Goal: Task Accomplishment & Management: Manage account settings

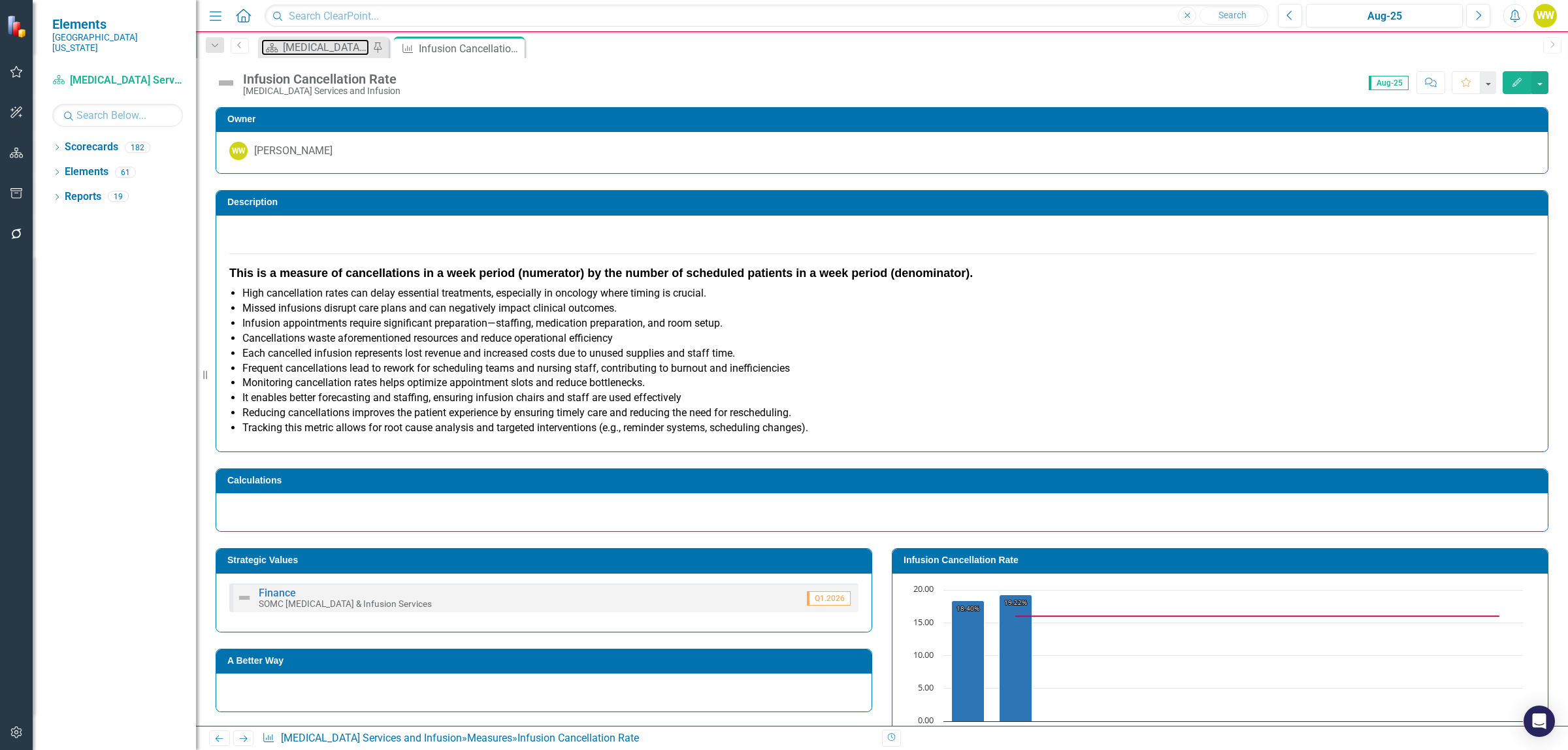
click at [311, 48] on div "[MEDICAL_DATA] Services and Infusion Dashboard" at bounding box center [326, 47] width 86 height 16
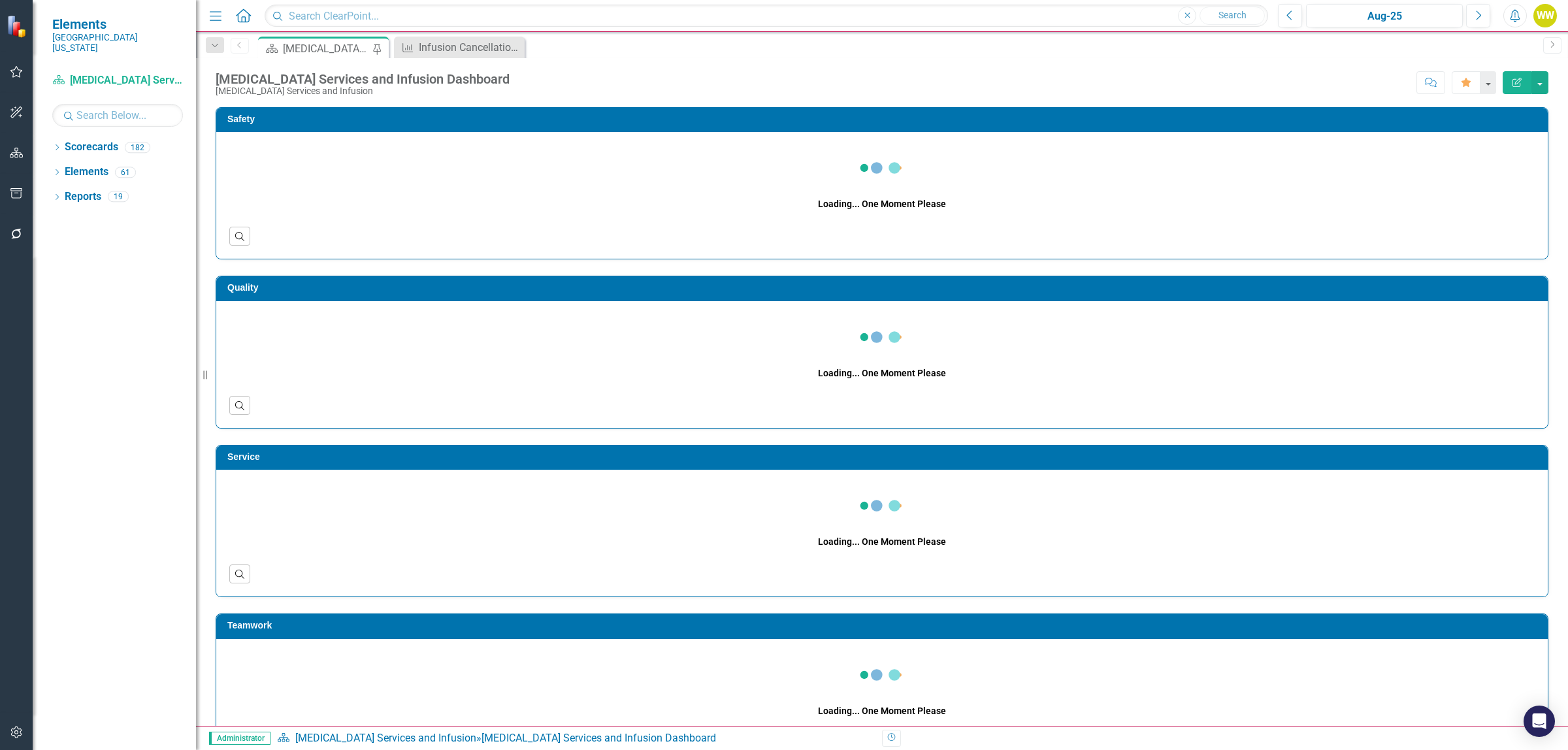
click at [16, 73] on icon "button" at bounding box center [16, 71] width 14 height 10
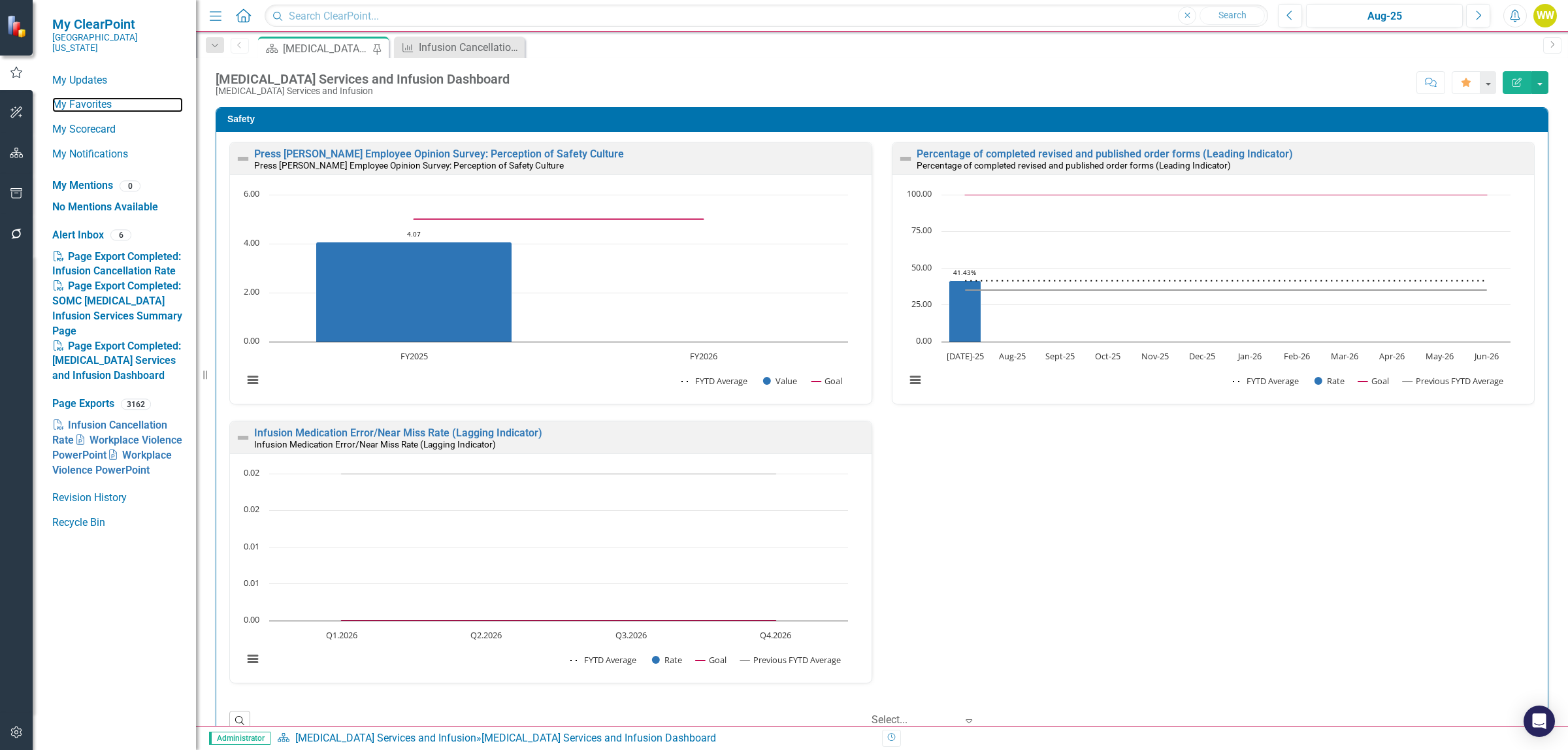
click at [79, 98] on link "My Favorites" at bounding box center [117, 105] width 130 height 15
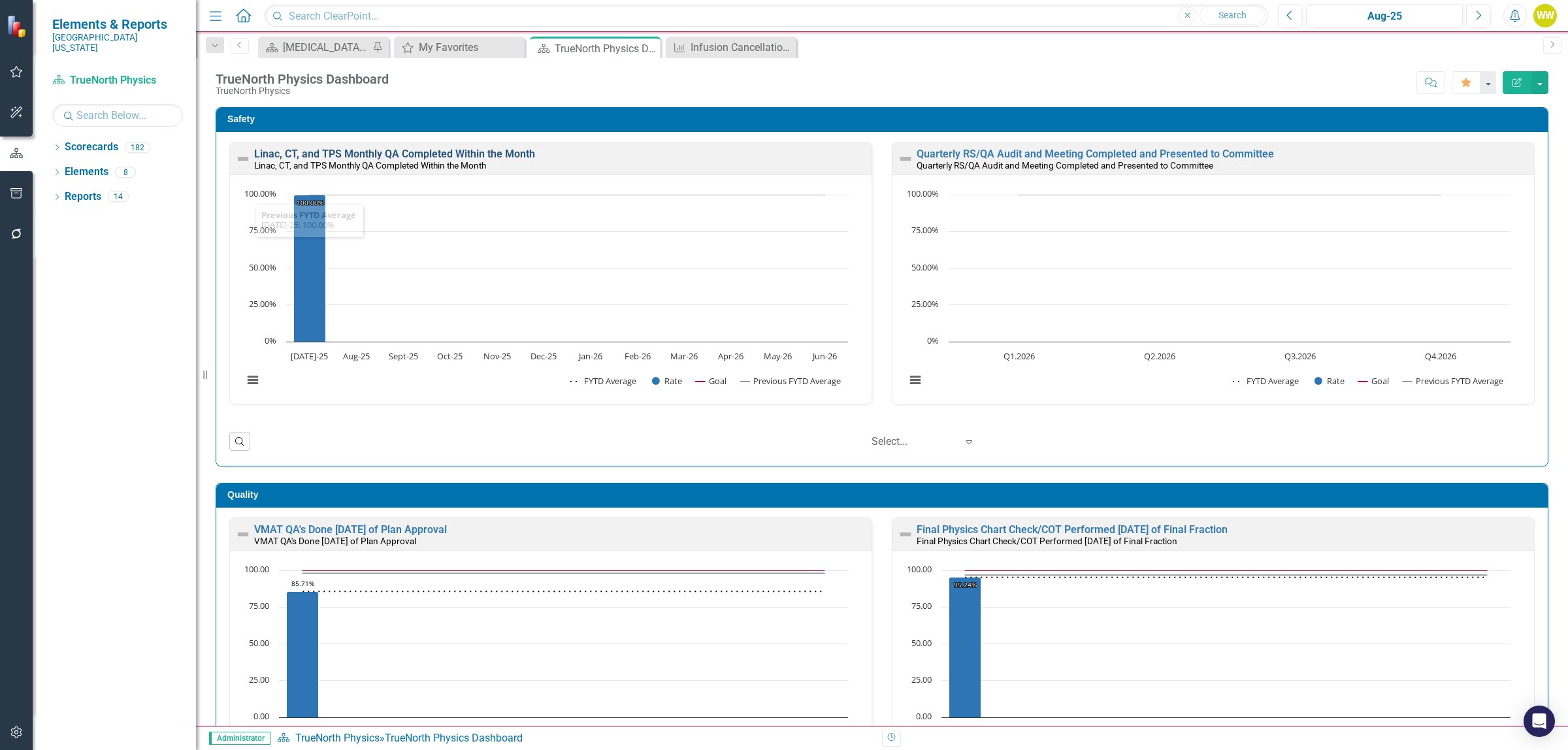
click at [345, 152] on link "Linac, CT, and TPS Monthly QA Completed Within the Month" at bounding box center [394, 154] width 281 height 12
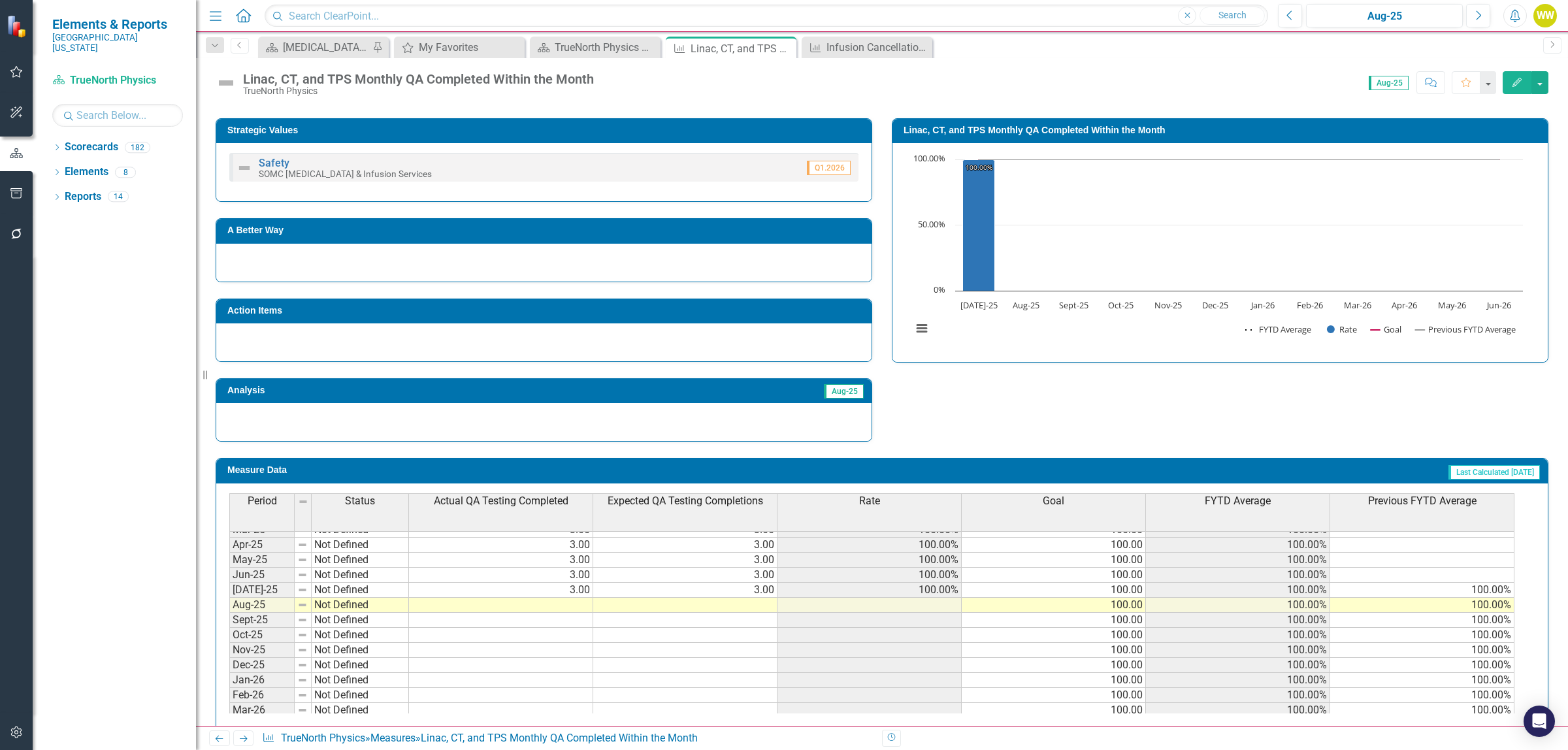
click at [565, 609] on td at bounding box center [501, 605] width 184 height 15
type textarea "3"
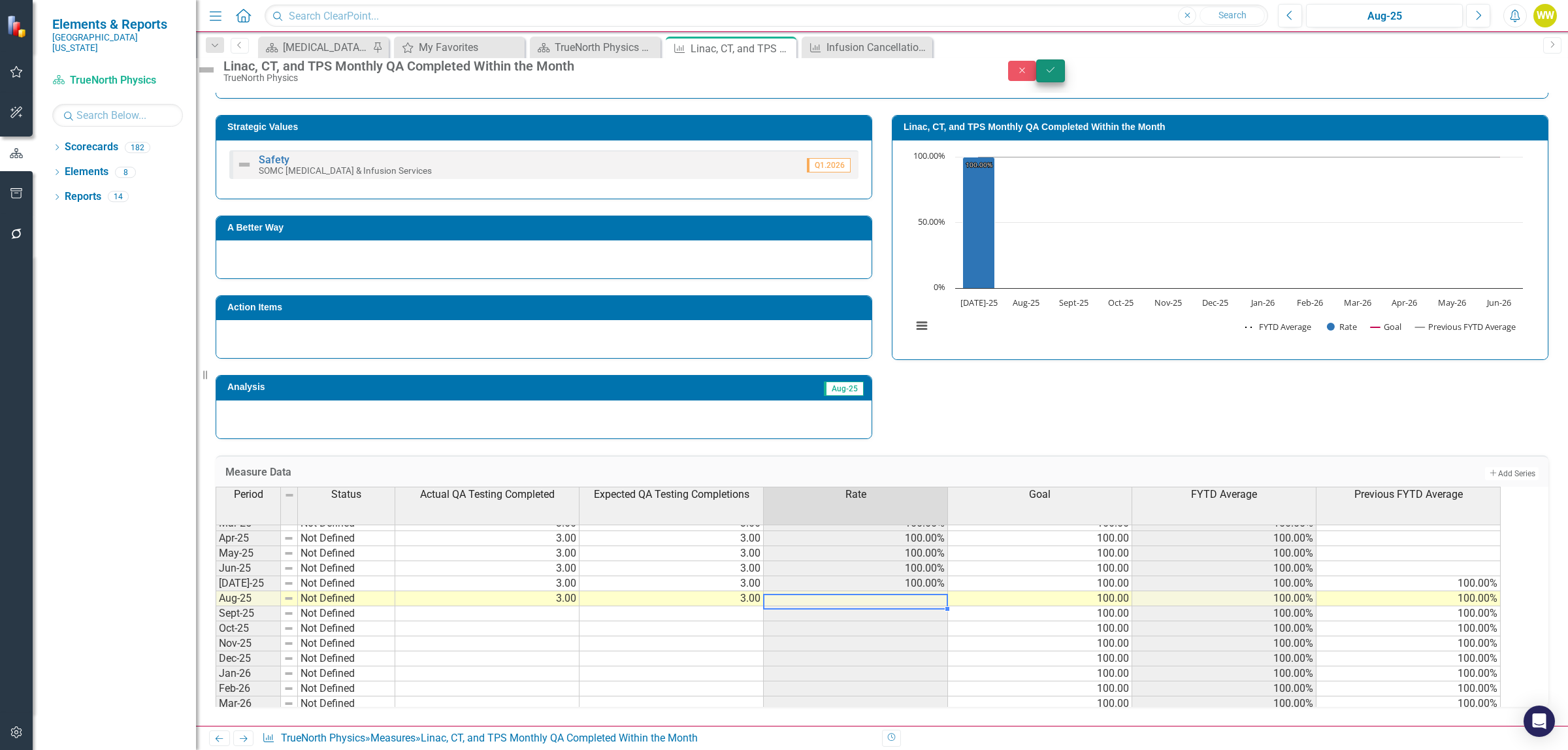
type textarea "3"
click at [1065, 77] on button "Save" at bounding box center [1051, 71] width 29 height 23
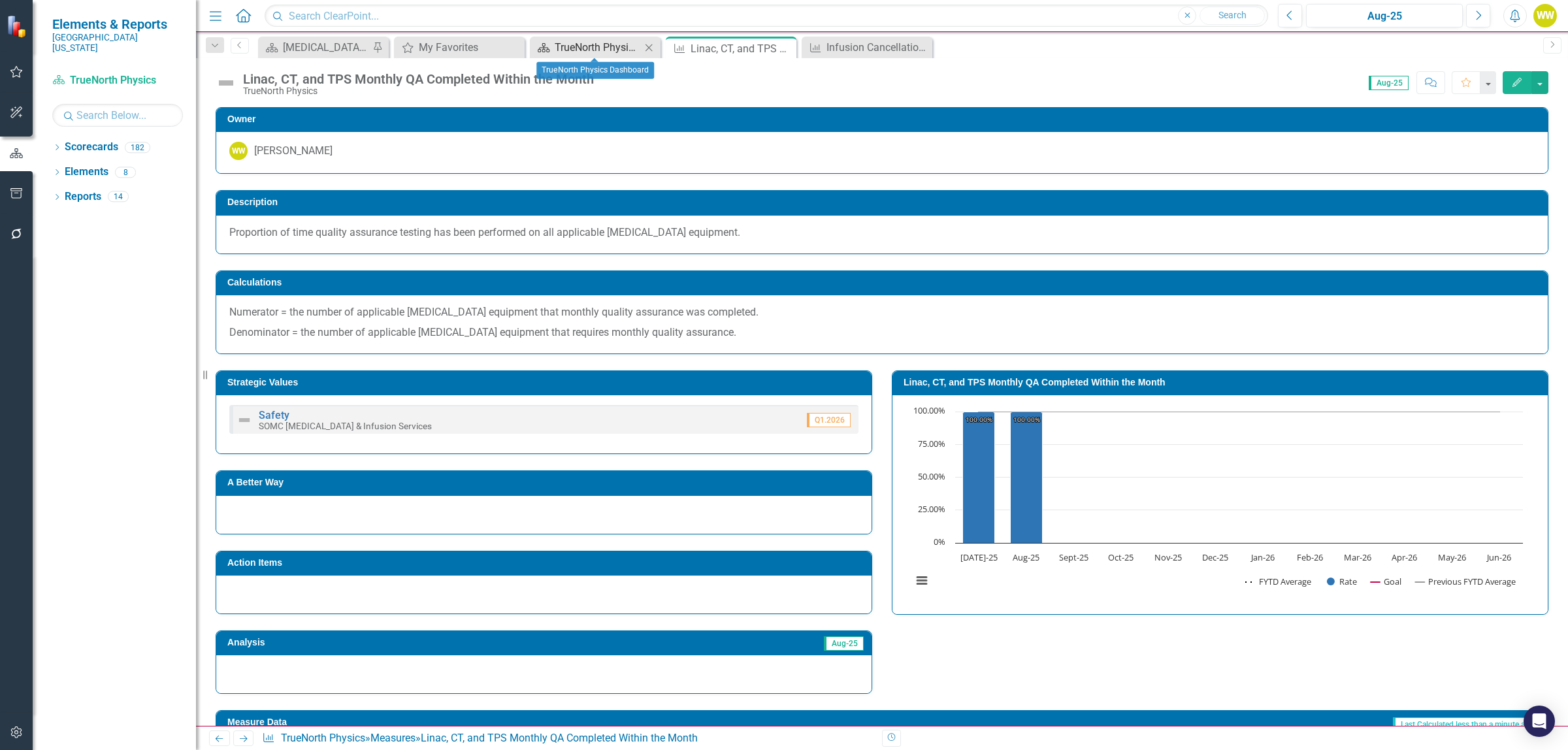
click at [580, 50] on div "TrueNorth Physics Dashboard" at bounding box center [598, 47] width 86 height 16
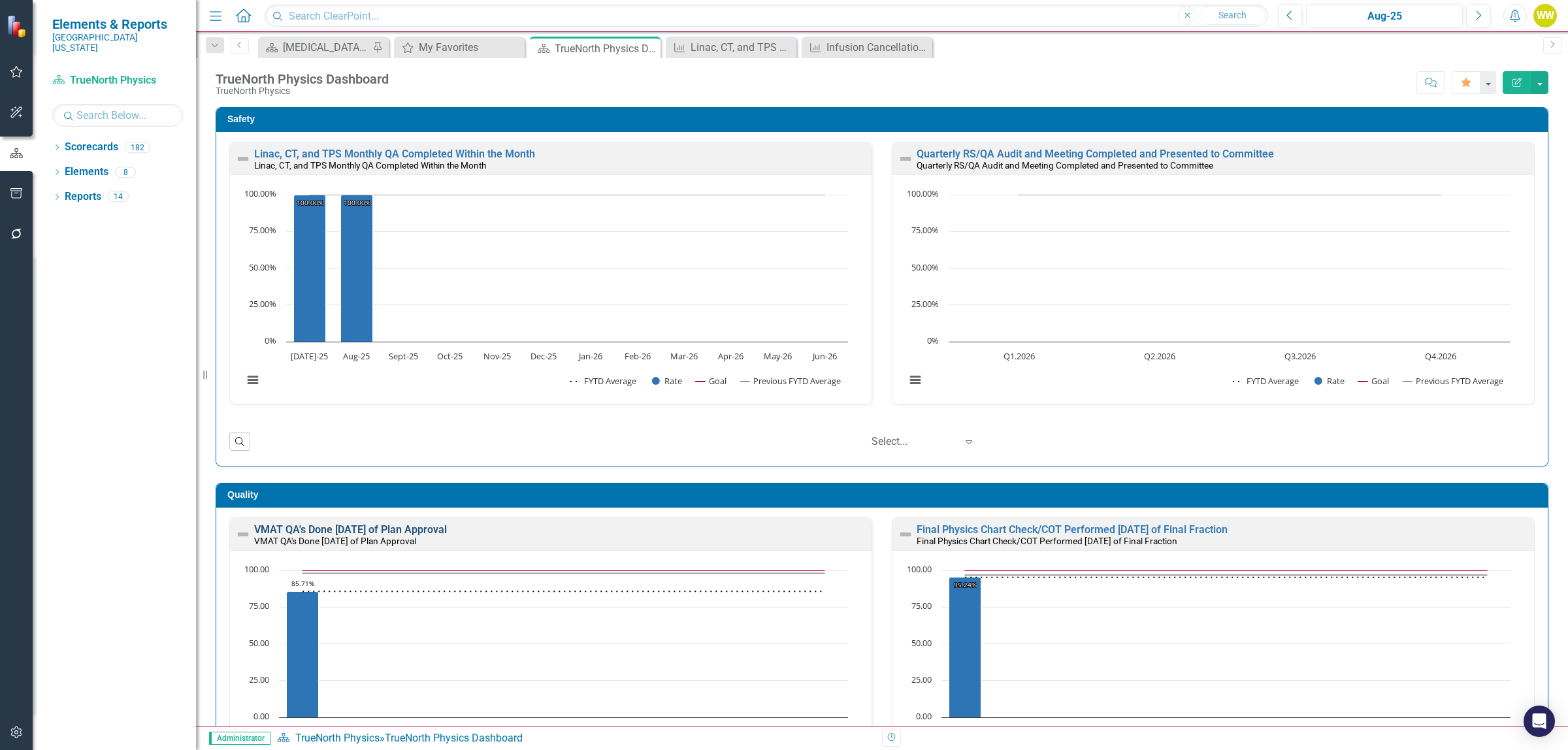
click at [345, 535] on link "VMAT QA's Done [DATE] of Plan Approval" at bounding box center [350, 530] width 193 height 12
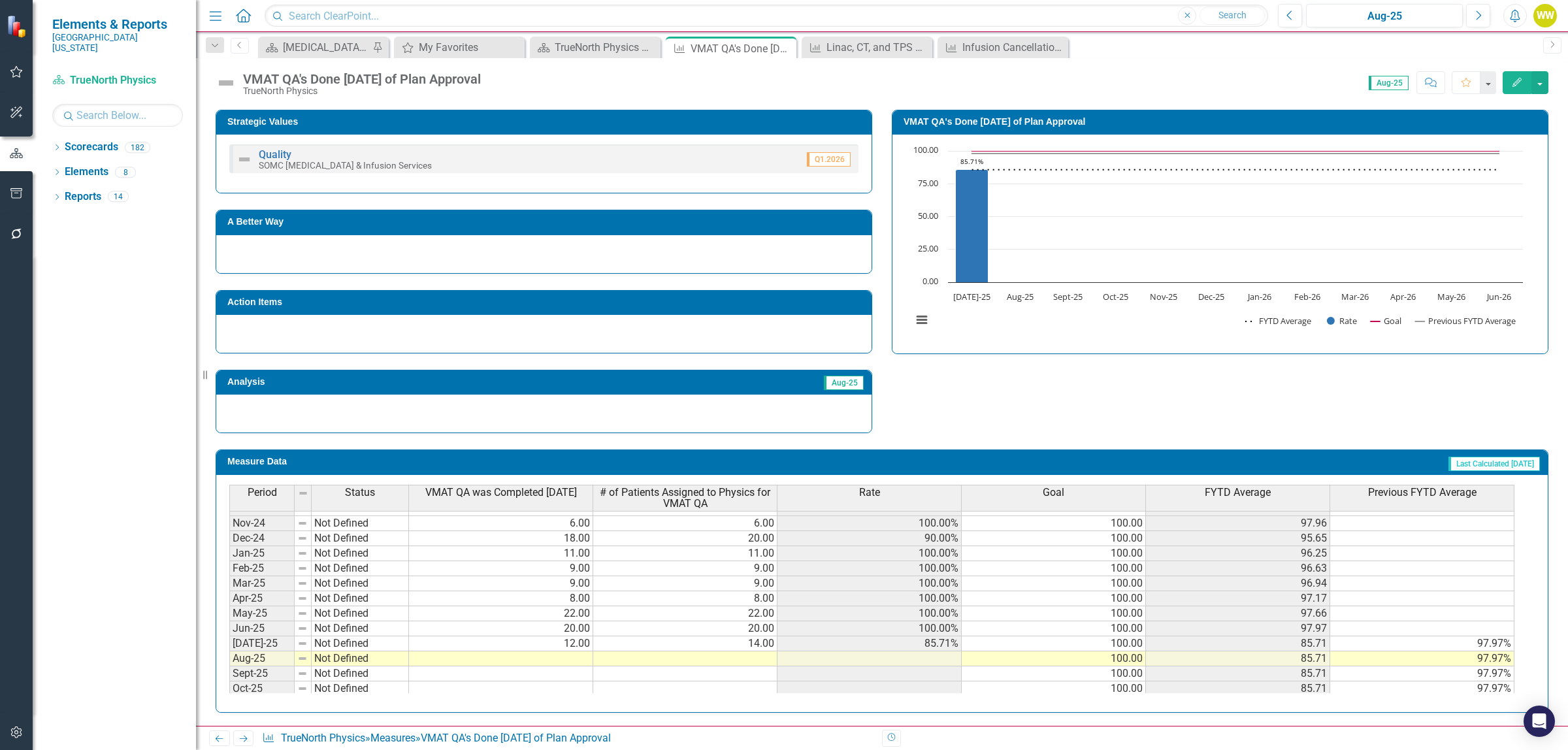
scroll to position [470, 0]
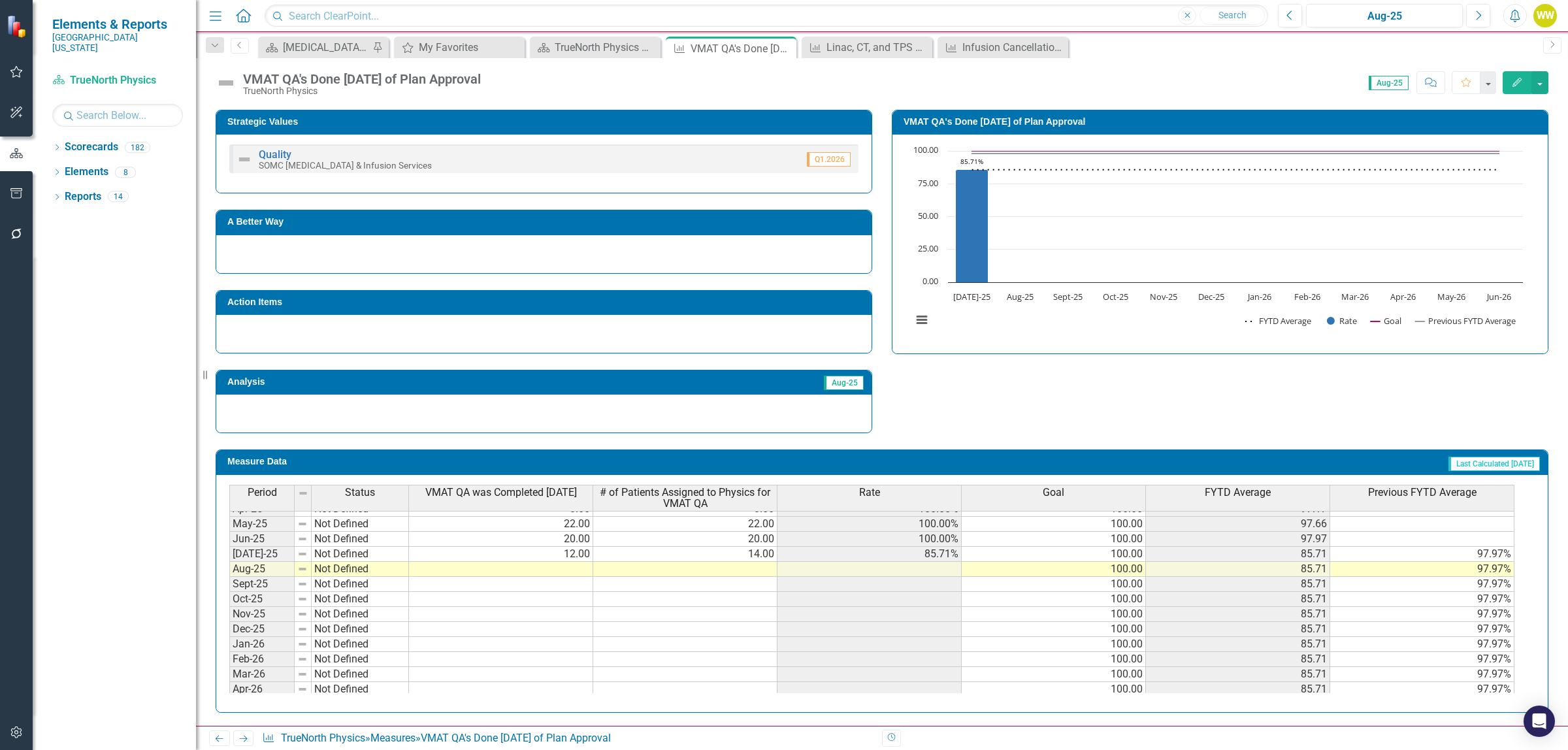
click at [564, 574] on tbody "Oct-23 Not Defined 100.00 Nov-23 Not Defined 100.00 Dec-23 Not Defined 100.00 J…" at bounding box center [871, 464] width 1285 height 467
type textarea "17"
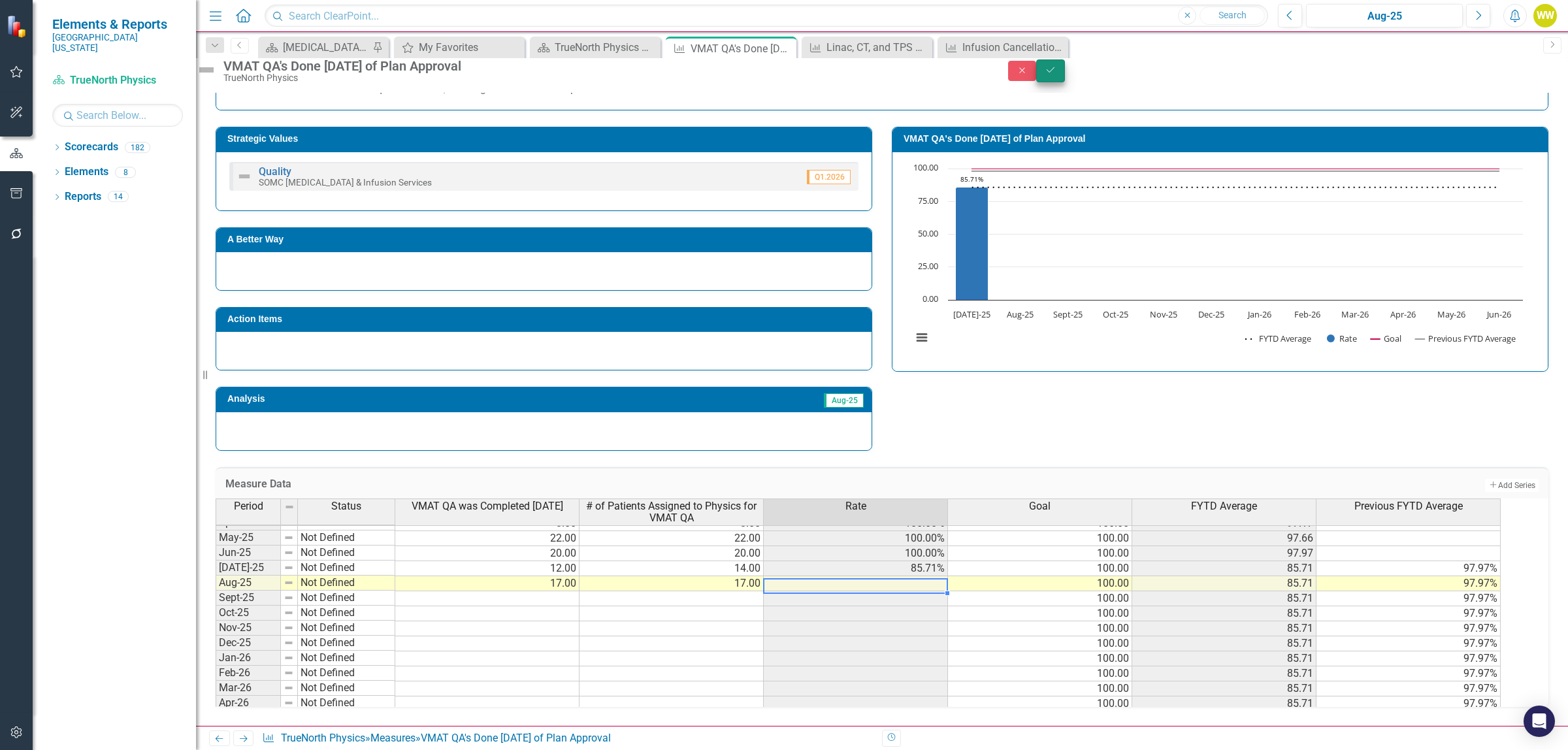
type textarea "17"
click at [1065, 77] on button "Save" at bounding box center [1051, 71] width 29 height 23
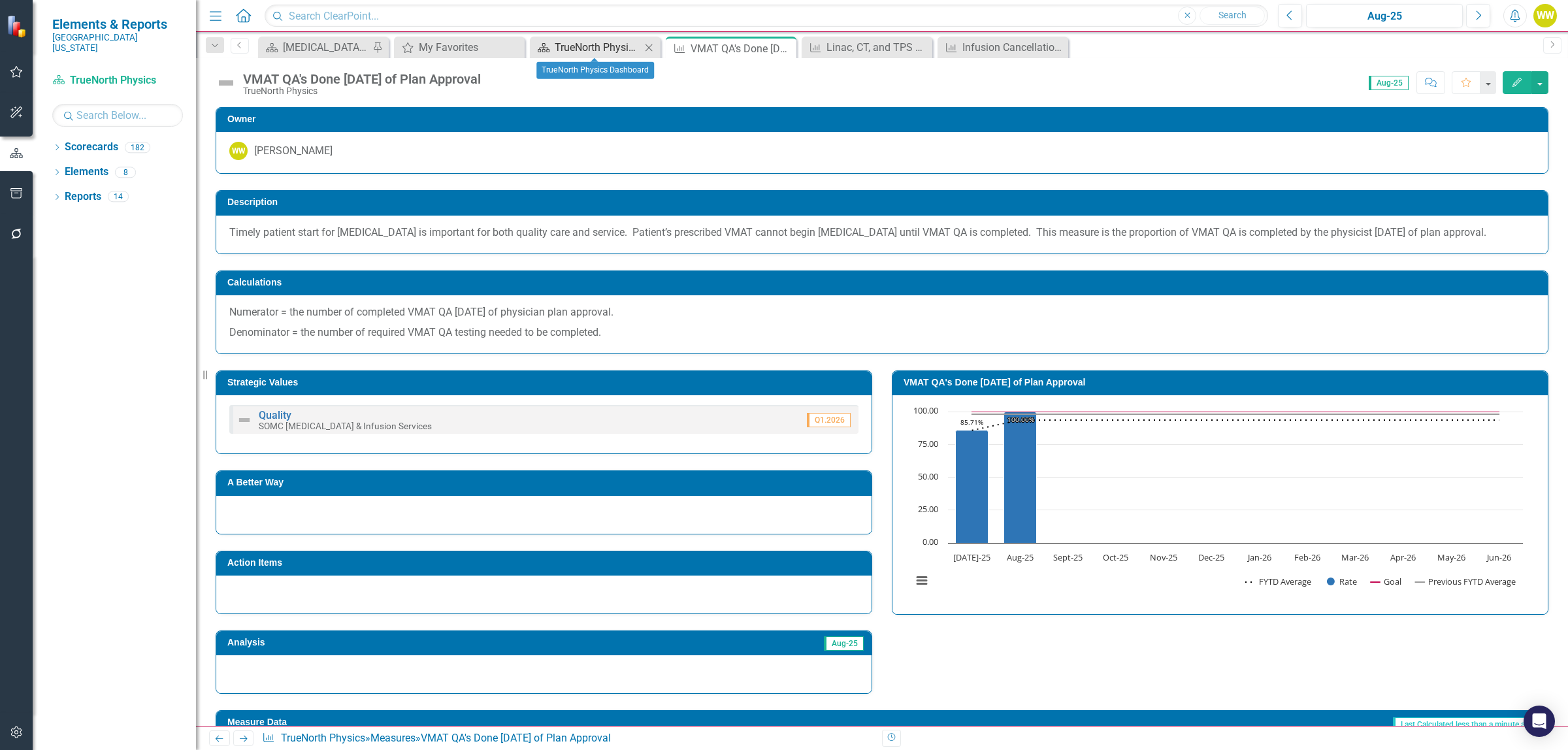
click at [592, 47] on div "TrueNorth Physics Dashboard" at bounding box center [598, 47] width 86 height 16
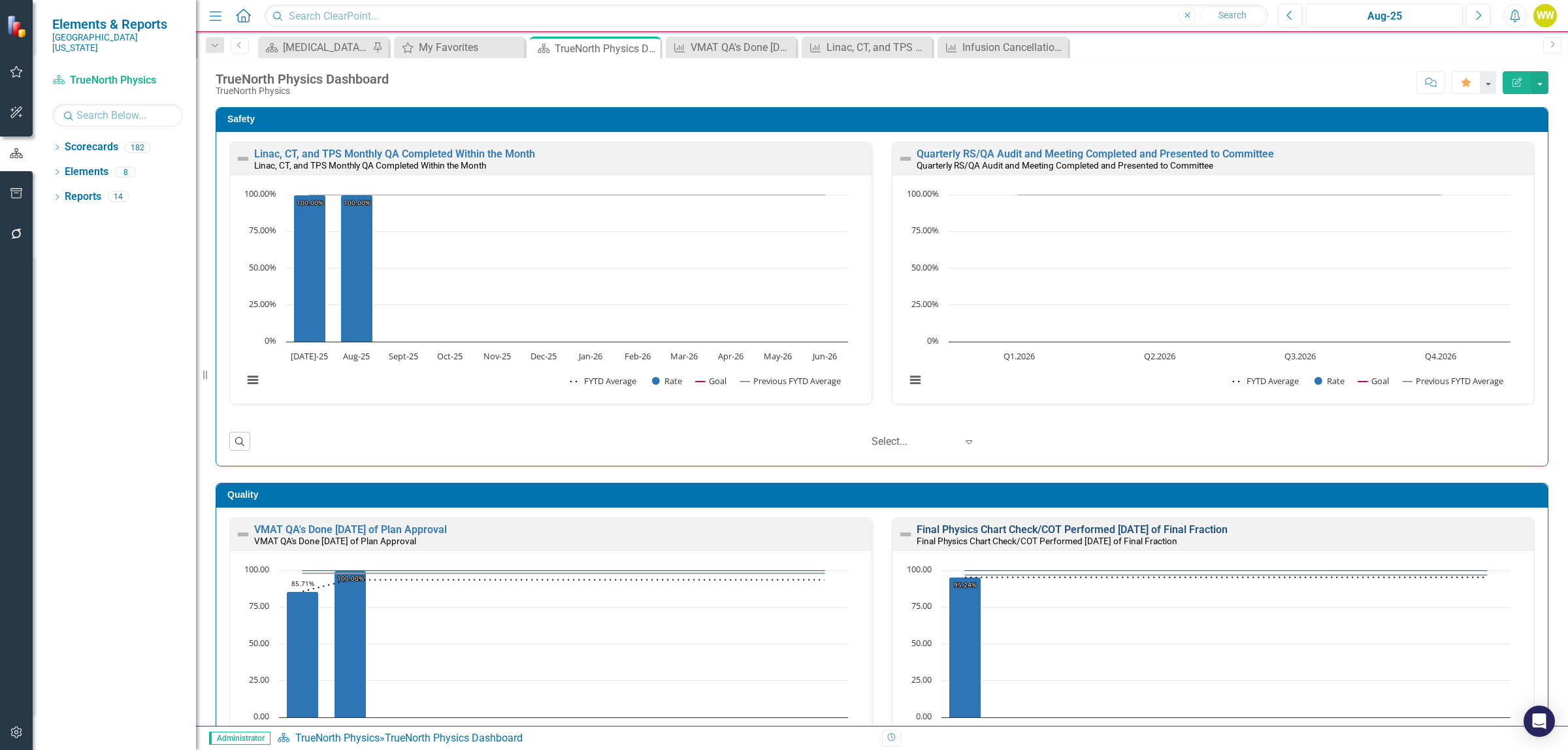
click at [1037, 536] on link "Final Physics Chart Check/COT Performed [DATE] of Final Fraction" at bounding box center [1072, 530] width 311 height 12
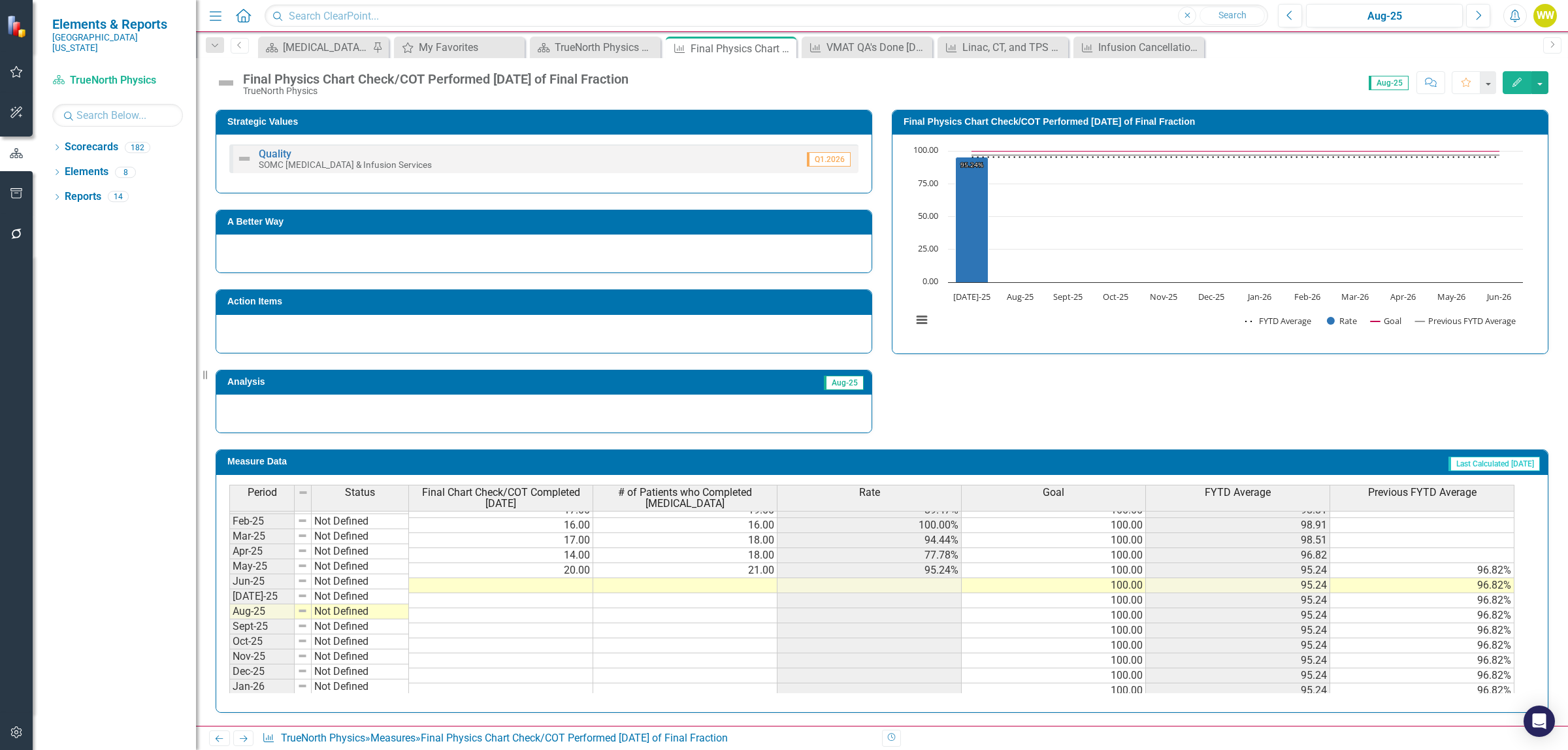
scroll to position [490, 0]
click at [575, 591] on td at bounding box center [501, 586] width 184 height 15
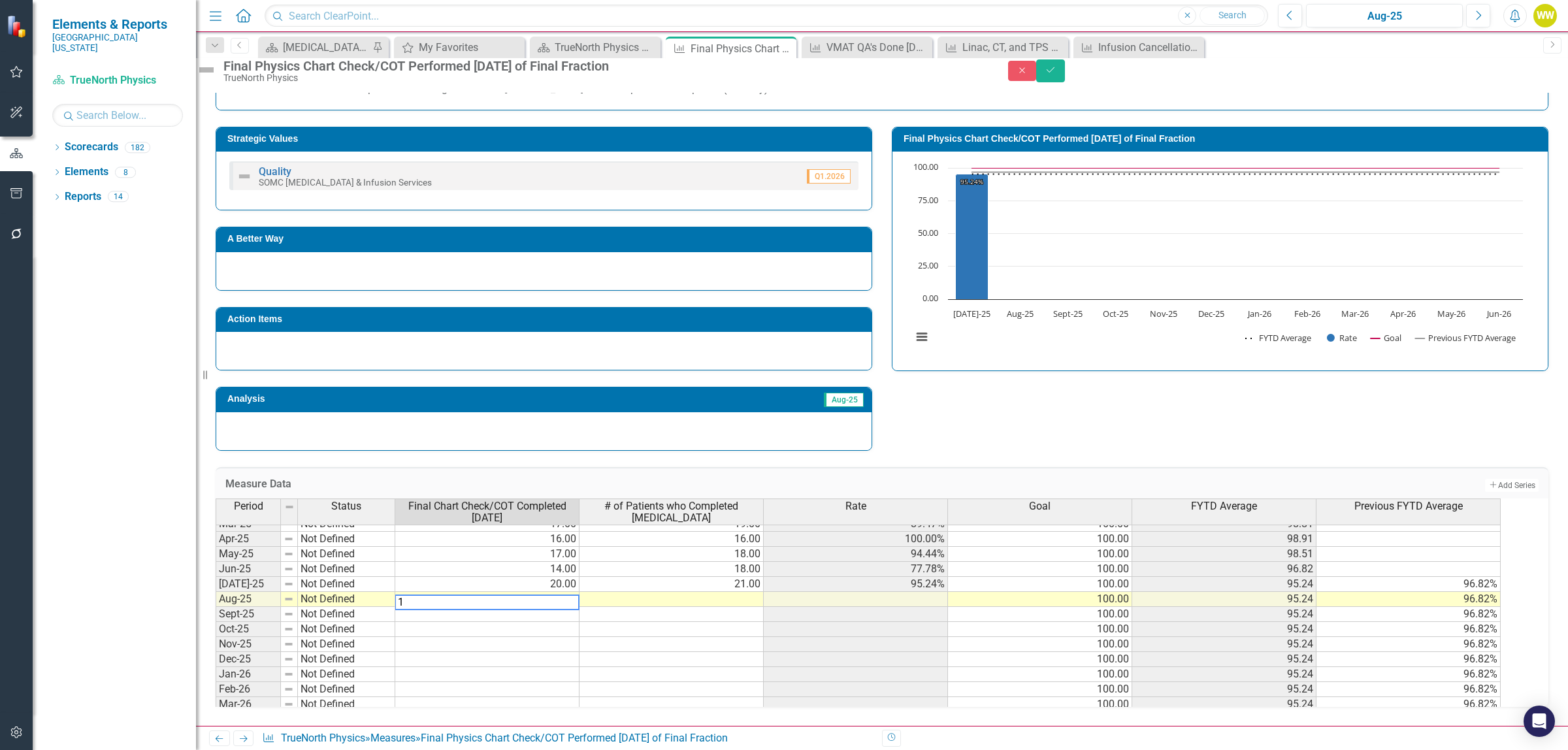
type textarea "19"
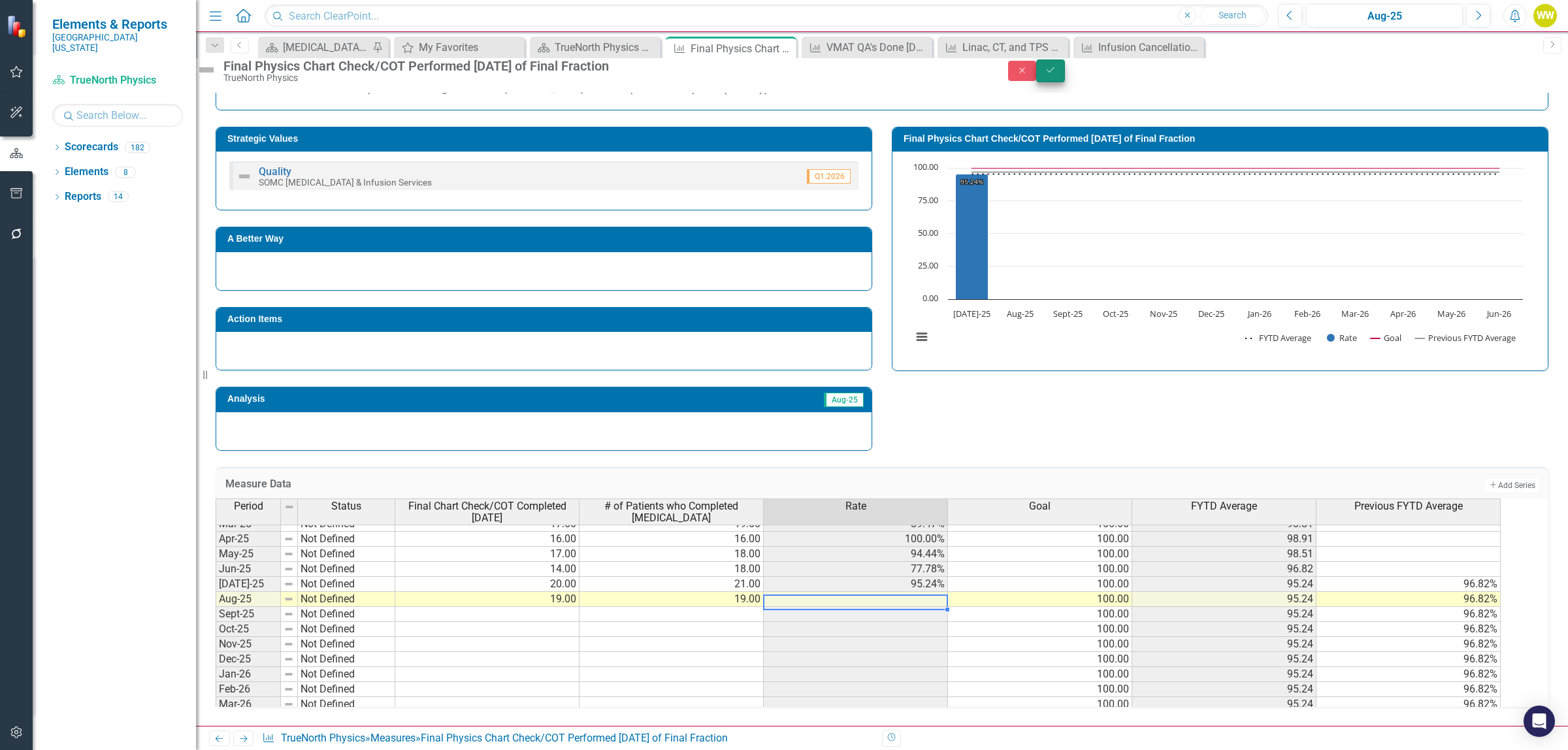
type textarea "19"
click at [1065, 70] on button "Save" at bounding box center [1051, 71] width 29 height 23
